Goal: Task Accomplishment & Management: Use online tool/utility

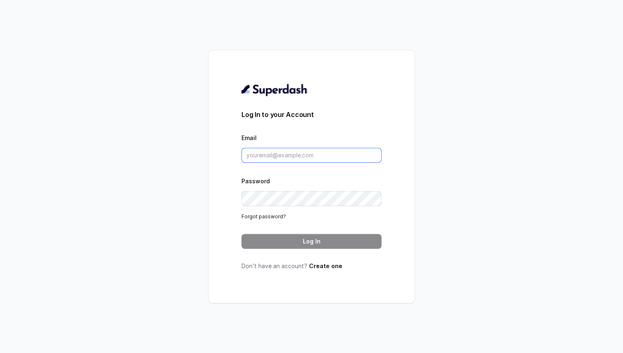
click at [264, 148] on input "Email" at bounding box center [311, 155] width 140 height 15
paste input "gaurav.kumar@leapfinance.com"
type input "gaurav.kumar@leapfinance.com"
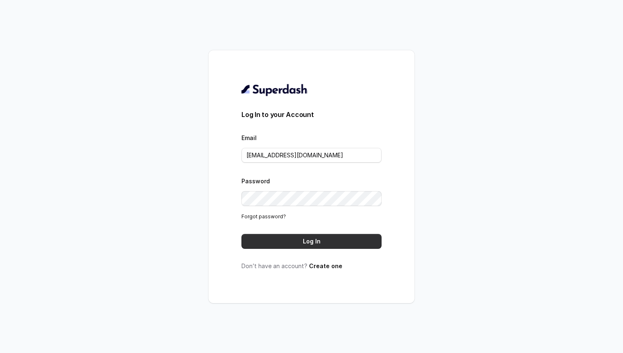
click at [308, 241] on button "Log In" at bounding box center [311, 241] width 140 height 15
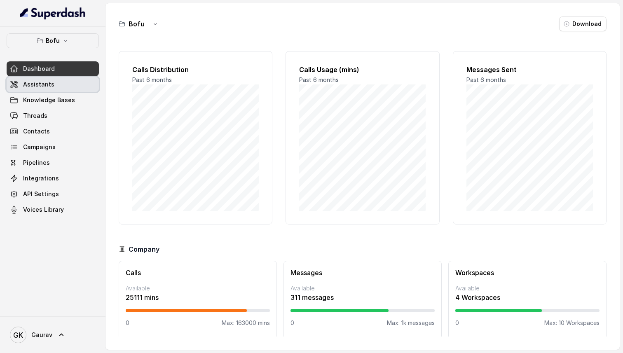
click at [37, 82] on span "Assistants" at bounding box center [38, 84] width 31 height 8
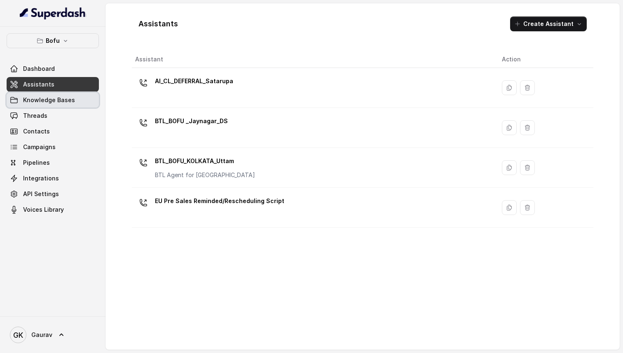
click at [68, 102] on span "Knowledge Bases" at bounding box center [49, 100] width 52 height 8
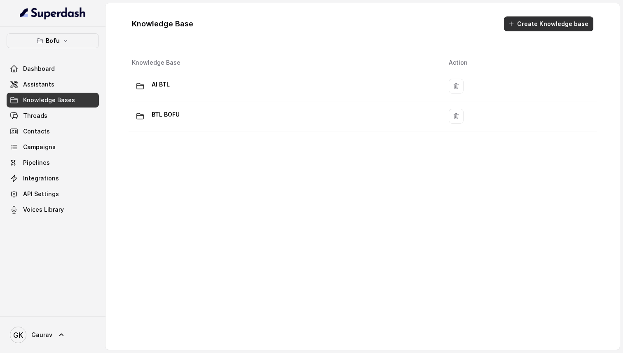
click at [532, 30] on button "Create Knowledge base" at bounding box center [548, 23] width 89 height 15
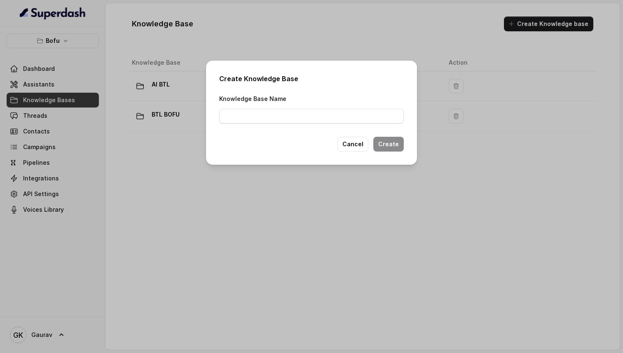
click at [349, 128] on div "Create Knowledge Base Knowledge Base Name Cancel Create" at bounding box center [311, 113] width 211 height 104
click at [349, 124] on div "Create Knowledge Base Knowledge Base Name Cancel Create" at bounding box center [311, 113] width 211 height 104
click at [339, 119] on input "Knowledge Base Name" at bounding box center [311, 116] width 185 height 15
type input "Holy Grail"
click at [360, 147] on button "Cancel" at bounding box center [352, 144] width 31 height 15
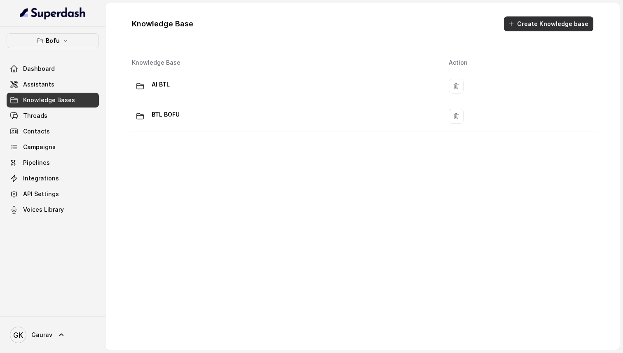
click at [528, 24] on button "Create Knowledge base" at bounding box center [548, 23] width 89 height 15
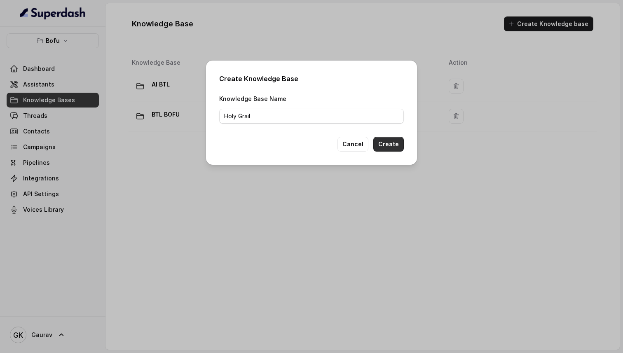
click at [390, 145] on button "Create" at bounding box center [388, 144] width 30 height 15
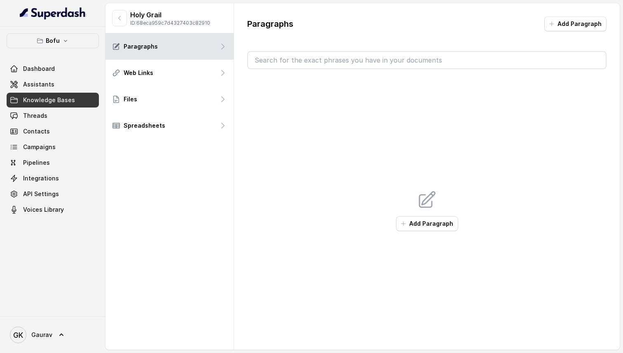
click at [335, 63] on input "text" at bounding box center [426, 60] width 357 height 16
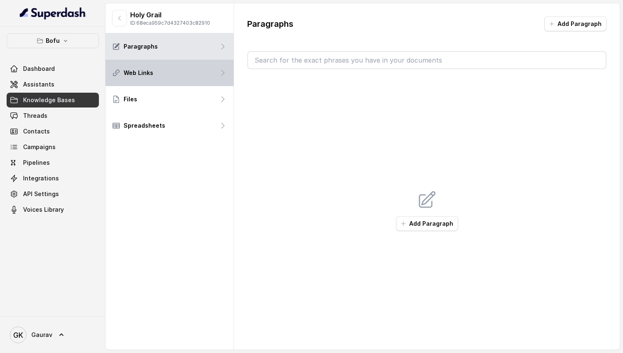
click at [173, 67] on div "Web Links" at bounding box center [169, 73] width 128 height 26
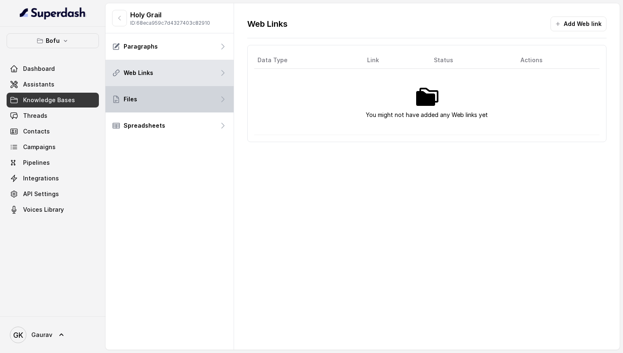
click at [171, 86] on div "Files" at bounding box center [169, 99] width 128 height 26
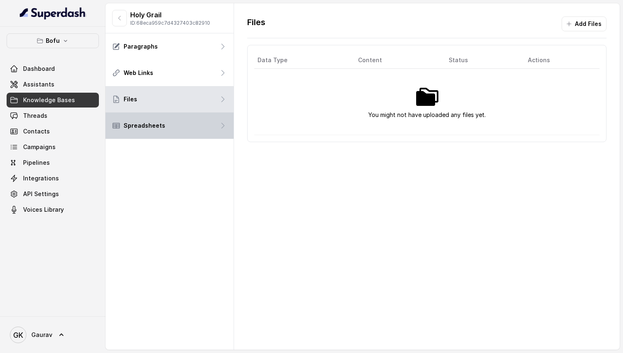
click at [177, 122] on div "Spreadsheets" at bounding box center [169, 125] width 128 height 26
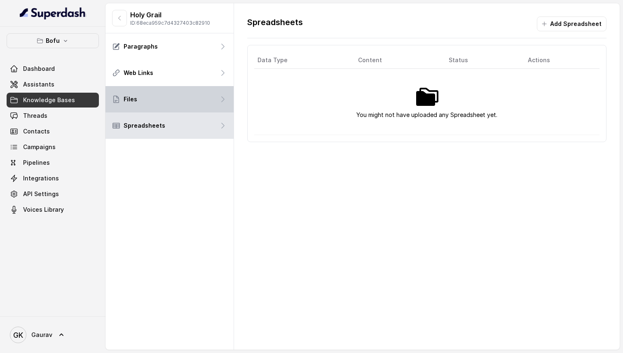
click at [178, 101] on div "Files" at bounding box center [169, 99] width 128 height 26
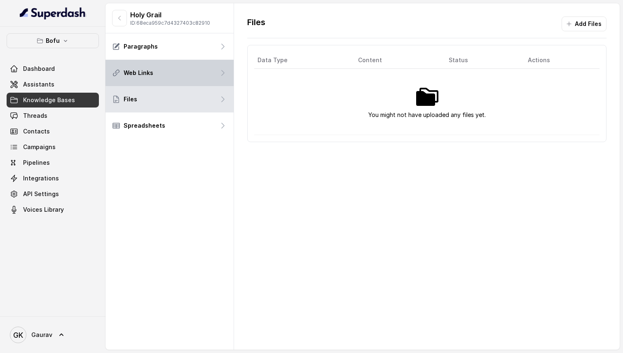
click at [178, 79] on div "Web Links" at bounding box center [169, 73] width 128 height 26
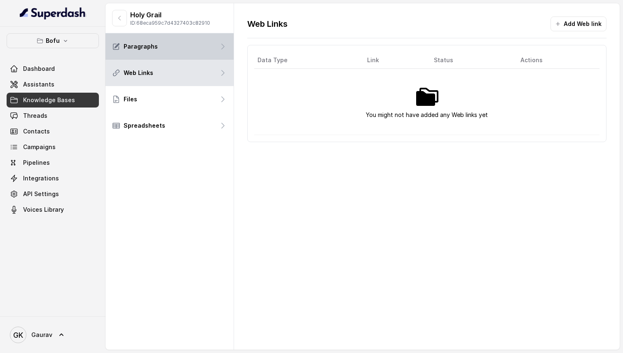
click at [180, 51] on div "Paragraphs" at bounding box center [169, 46] width 128 height 26
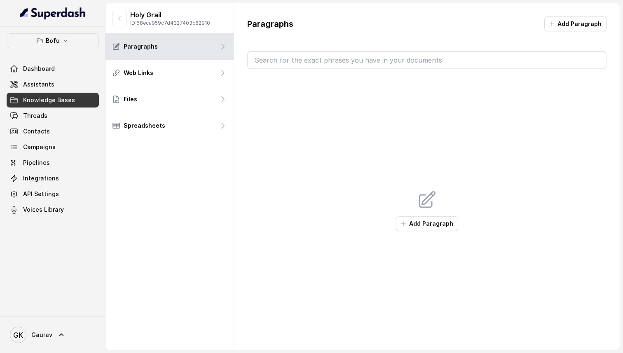
click at [321, 136] on div "Add Paragraph" at bounding box center [426, 210] width 359 height 283
click at [72, 113] on link "Threads" at bounding box center [53, 115] width 92 height 15
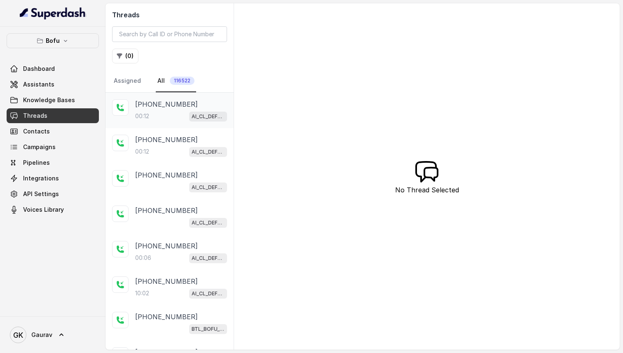
click at [176, 109] on p "[PHONE_NUMBER]" at bounding box center [166, 104] width 63 height 10
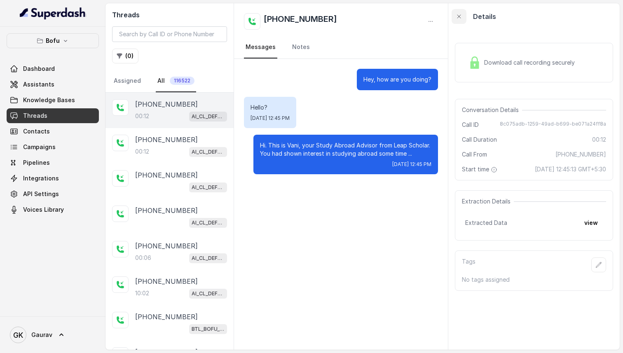
click at [461, 17] on icon "button" at bounding box center [459, 16] width 7 height 7
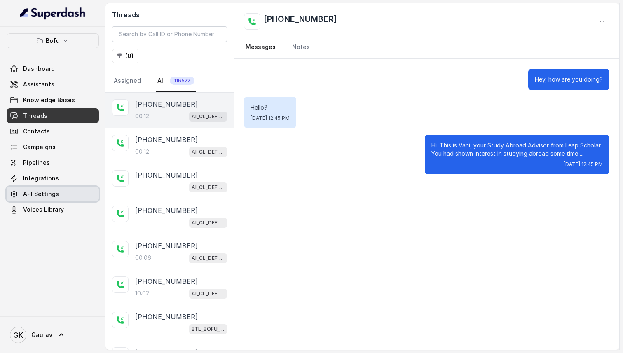
click at [51, 200] on link "API Settings" at bounding box center [53, 194] width 92 height 15
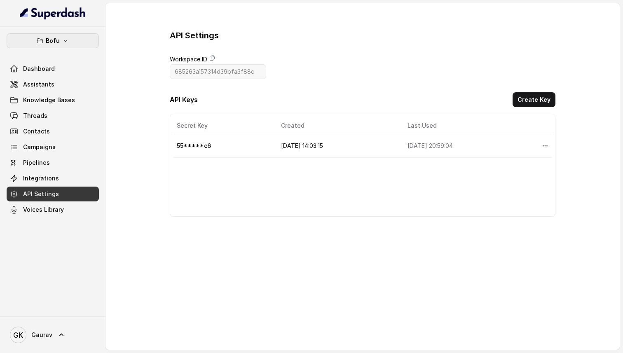
click at [60, 42] on button "Bofu" at bounding box center [53, 40] width 92 height 15
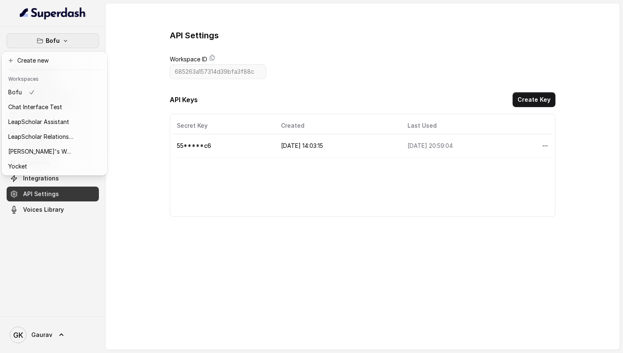
click at [157, 80] on div "Bofu Dashboard Assistants Knowledge Bases Threads Contacts Campaigns Pipelines …" at bounding box center [311, 176] width 623 height 353
